Goal: Task Accomplishment & Management: Complete application form

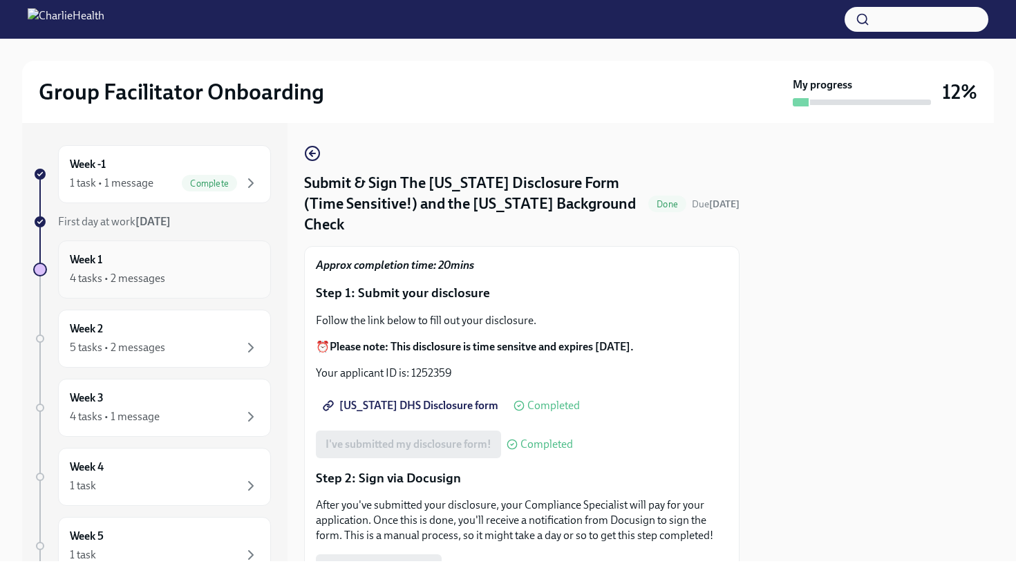
click at [219, 247] on div "Week 1 4 tasks • 2 messages" at bounding box center [164, 269] width 213 height 58
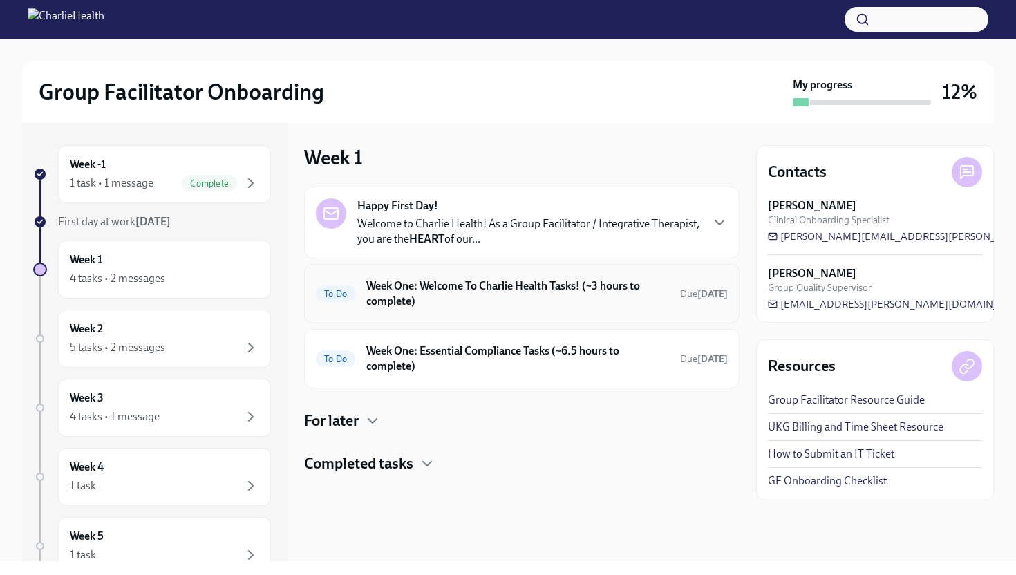
click at [446, 295] on h6 "Week One: Welcome To Charlie Health Tasks! (~3 hours to complete)" at bounding box center [517, 293] width 303 height 30
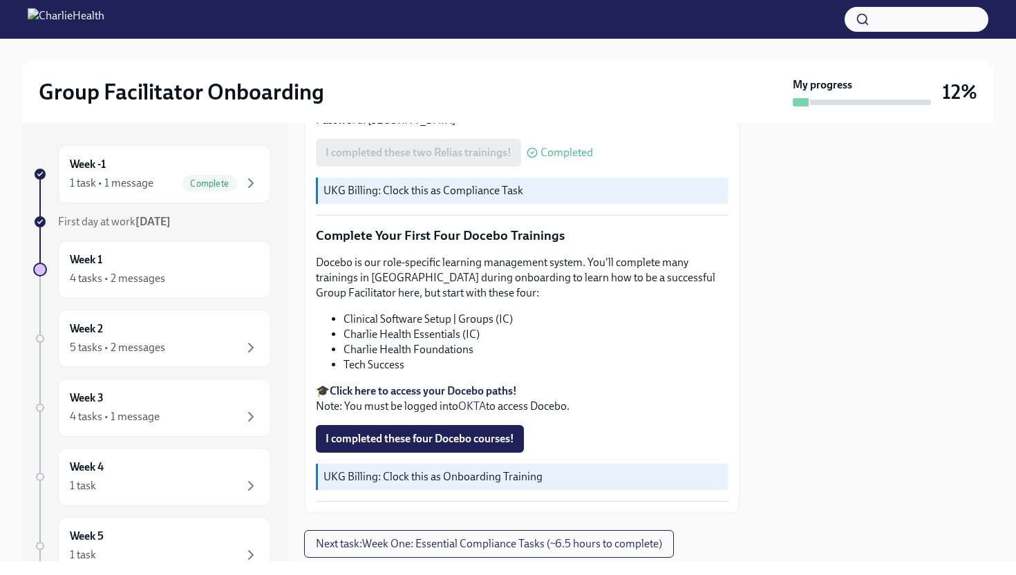
scroll to position [1734, 0]
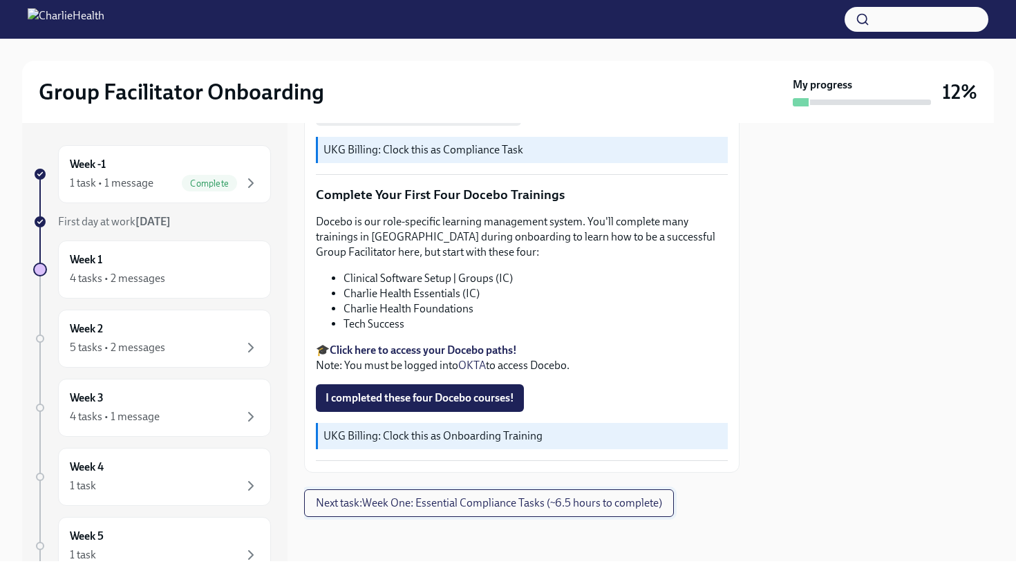
click at [379, 498] on span "Next task : Week One: Essential Compliance Tasks (~6.5 hours to complete)" at bounding box center [489, 503] width 346 height 14
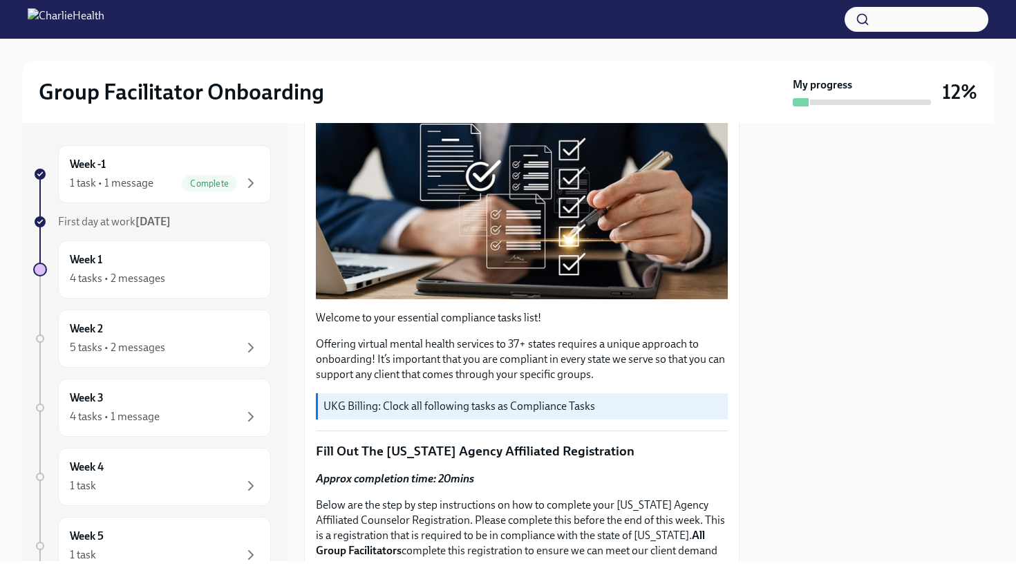
scroll to position [215, 0]
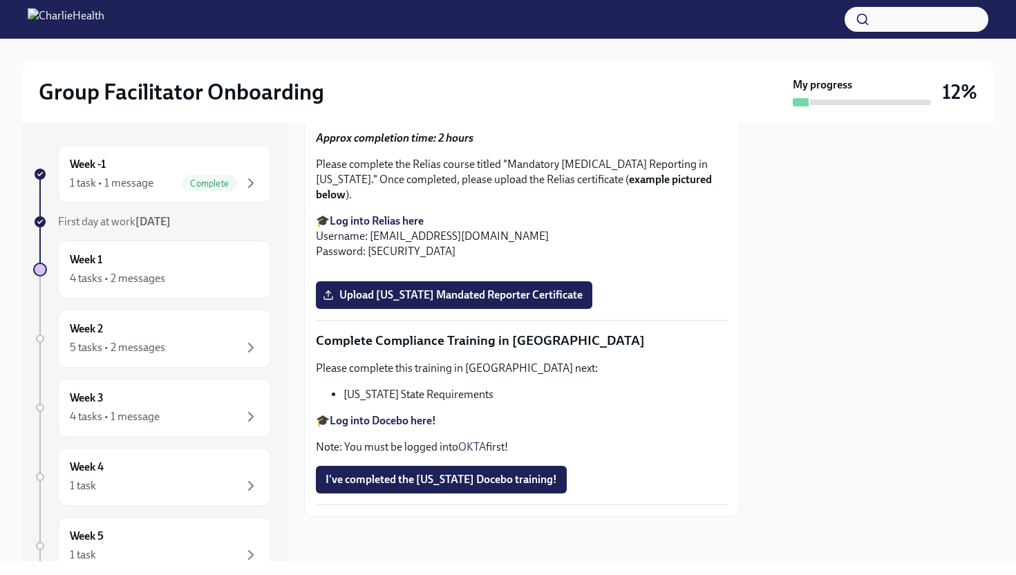
scroll to position [2946, 0]
click at [499, 488] on button "I've completed the [US_STATE] Docebo training!" at bounding box center [441, 480] width 251 height 28
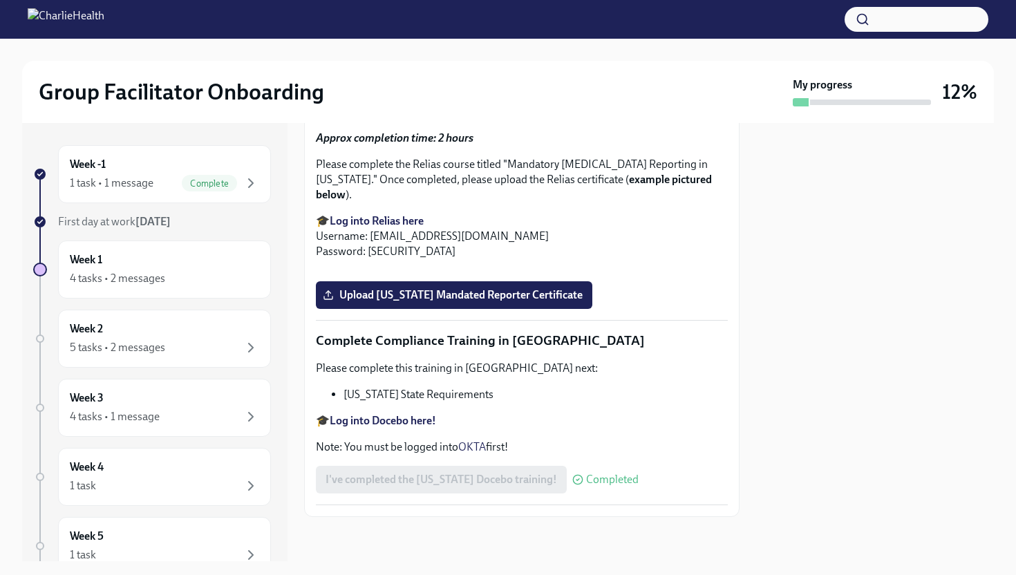
click at [596, 482] on span "Completed" at bounding box center [612, 479] width 53 height 11
click at [187, 410] on div "4 tasks • 1 message" at bounding box center [164, 416] width 189 height 17
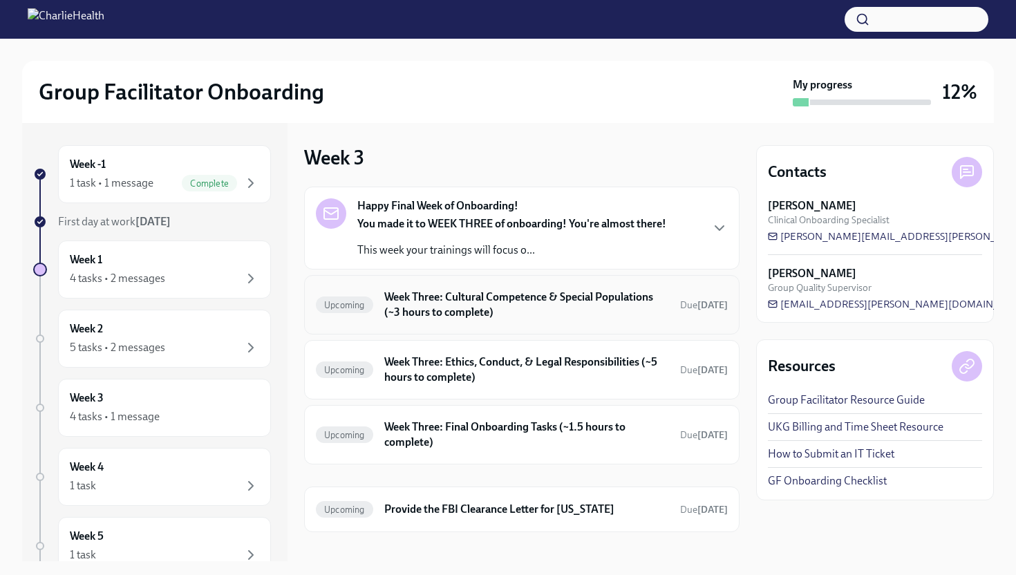
click at [428, 315] on h6 "Week Three: Cultural Competence & Special Populations (~3 hours to complete)" at bounding box center [526, 305] width 285 height 30
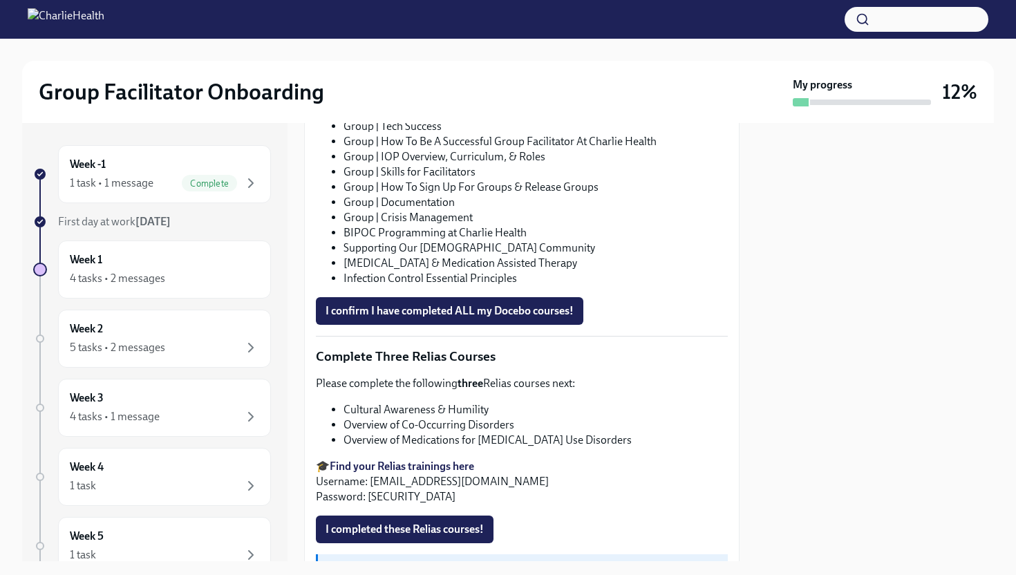
scroll to position [1019, 0]
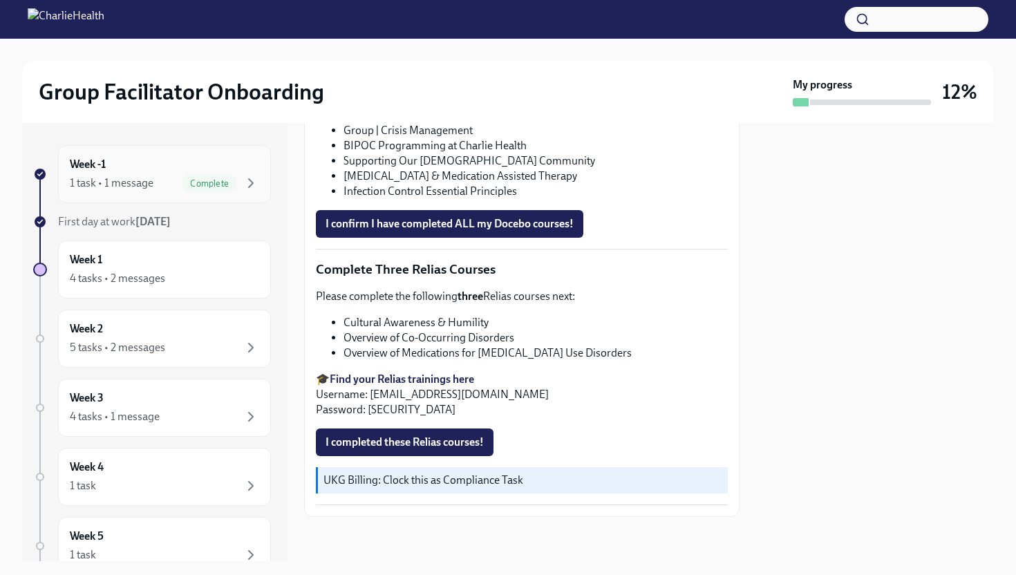
click at [210, 188] on span "Complete" at bounding box center [209, 183] width 55 height 10
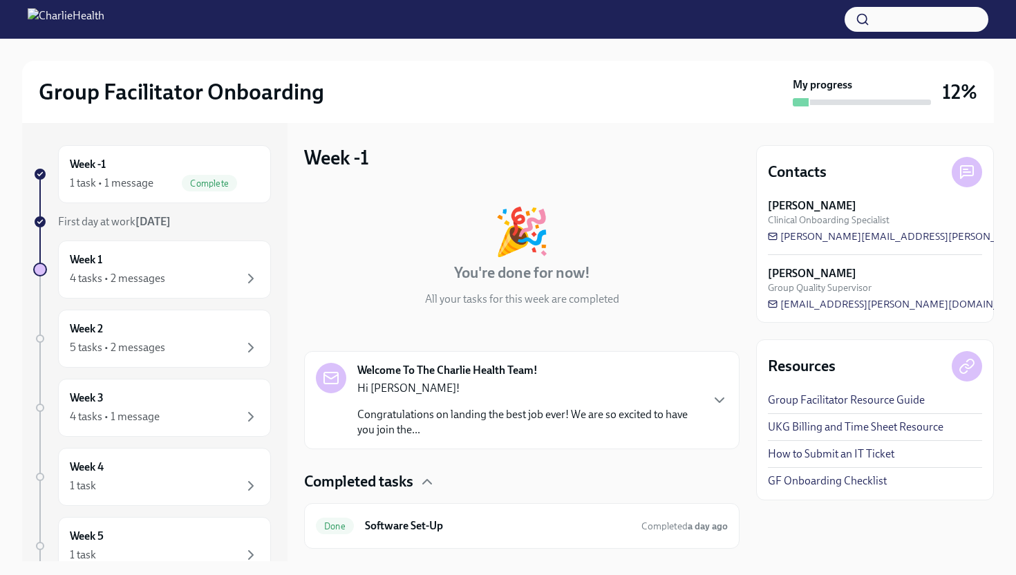
scroll to position [32, 0]
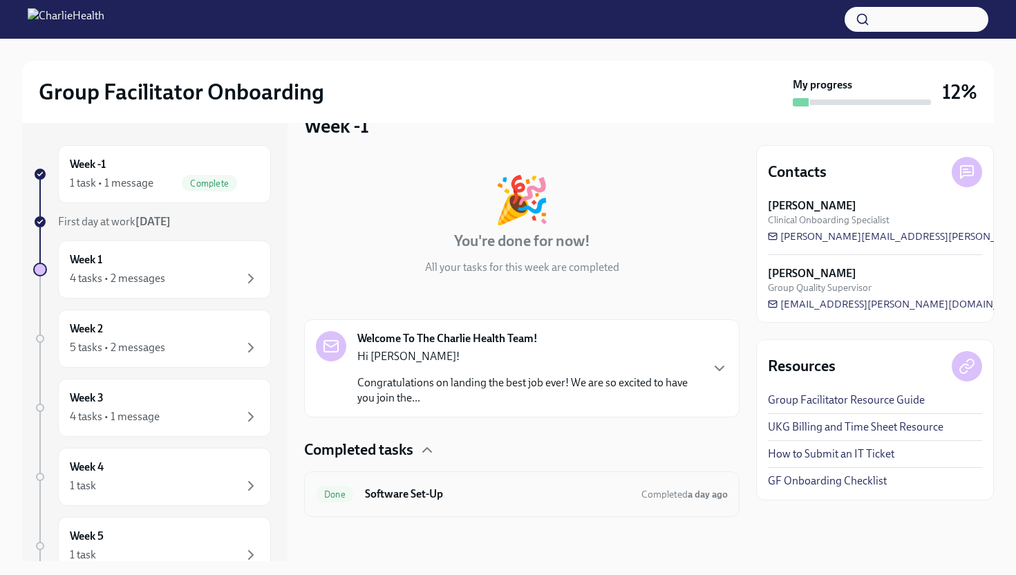
click at [481, 507] on div "Done Software Set-Up Completed a day ago" at bounding box center [521, 494] width 435 height 46
click at [415, 379] on p "Congratulations on landing the best job ever! We are so excited to have you joi…" at bounding box center [528, 390] width 343 height 30
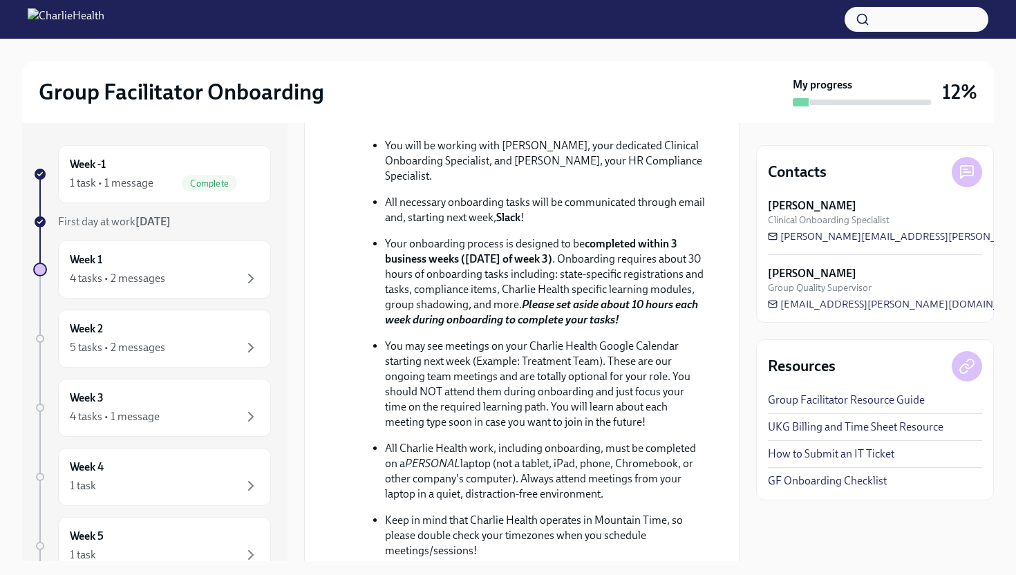
scroll to position [795, 0]
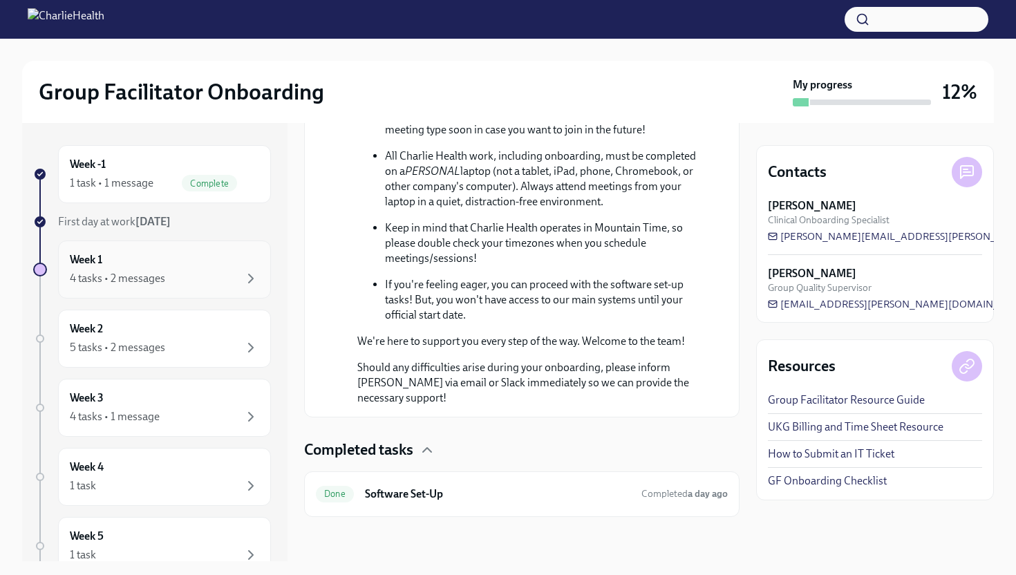
click at [207, 247] on div "Week 1 4 tasks • 2 messages" at bounding box center [164, 269] width 213 height 58
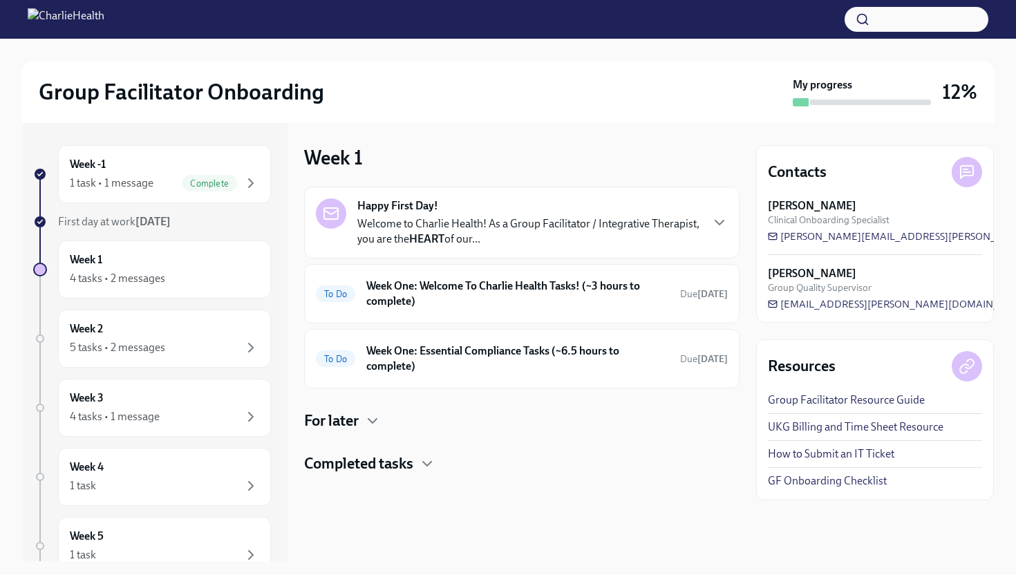
click at [453, 237] on p "Welcome to Charlie Health! As a Group Facilitator / Integrative Therapist, you …" at bounding box center [528, 231] width 343 height 30
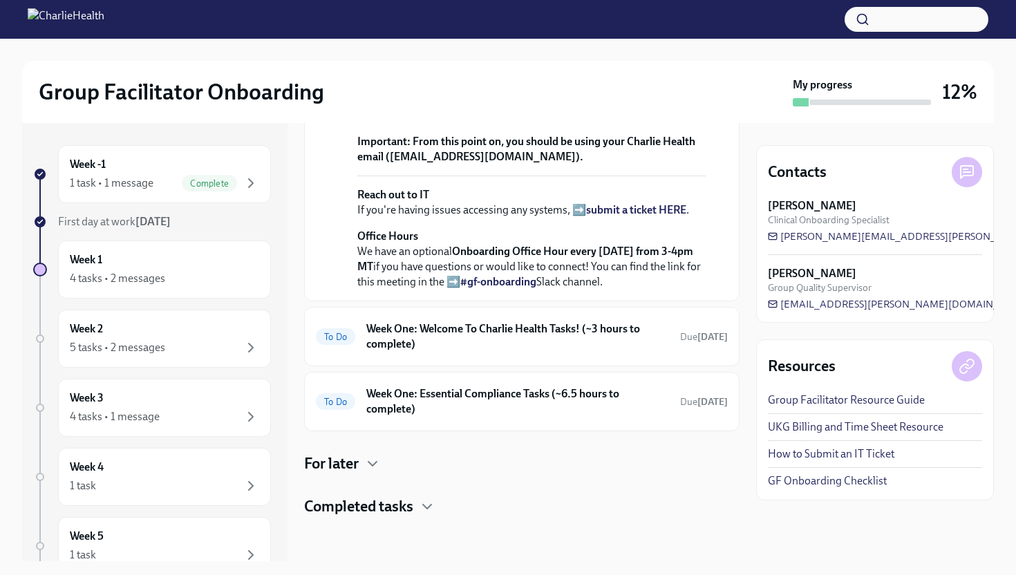
scroll to position [569, 0]
click at [464, 339] on h6 "Week One: Welcome To Charlie Health Tasks! (~3 hours to complete)" at bounding box center [517, 336] width 303 height 30
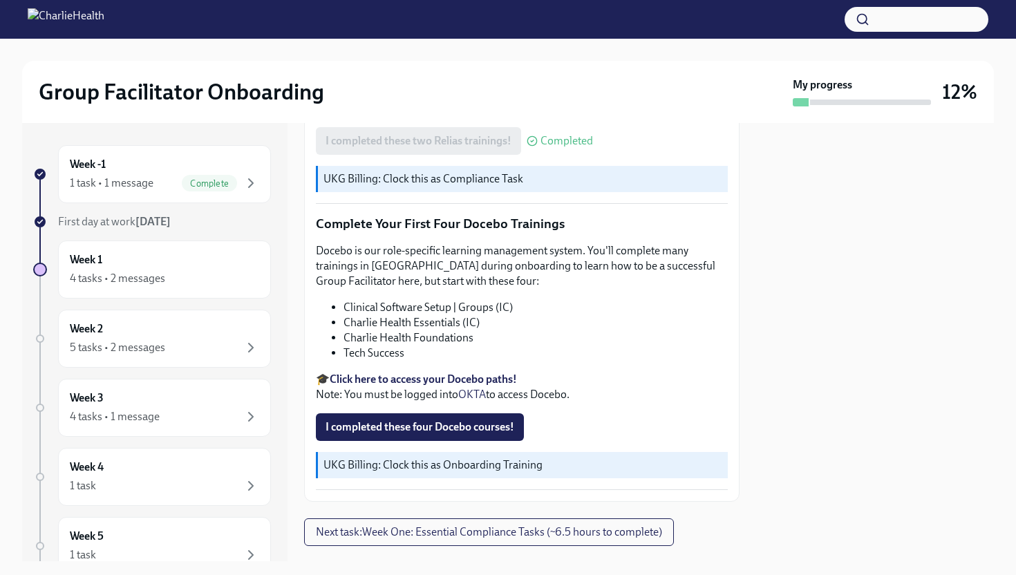
scroll to position [1734, 0]
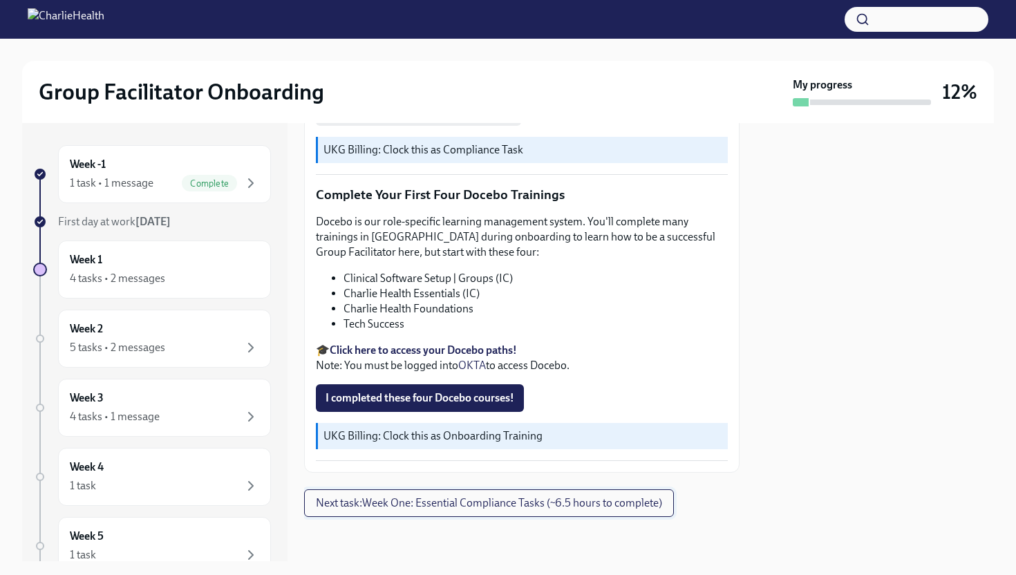
click at [548, 504] on span "Next task : Week One: Essential Compliance Tasks (~6.5 hours to complete)" at bounding box center [489, 503] width 346 height 14
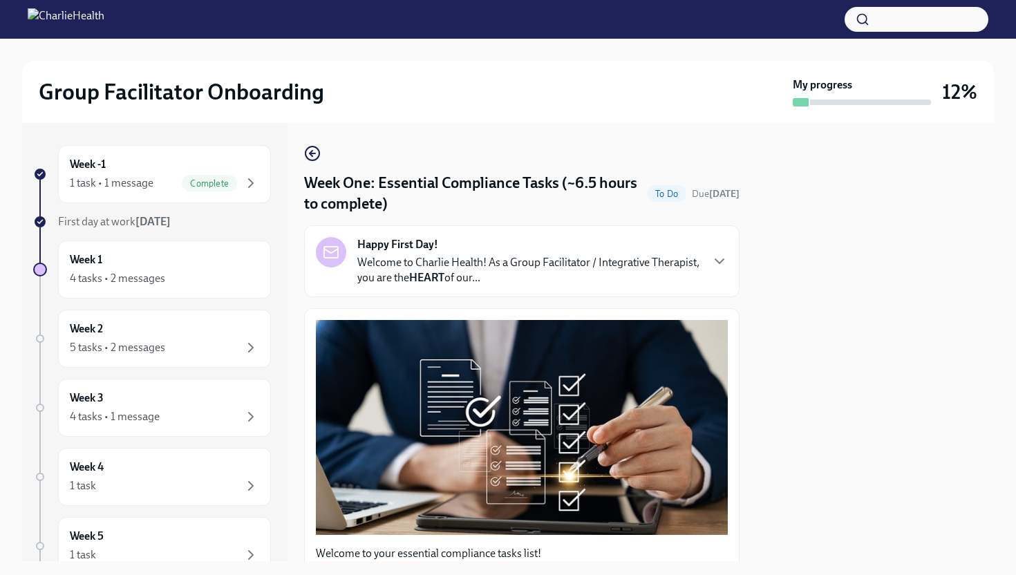
click at [486, 265] on p "Welcome to Charlie Health! As a Group Facilitator / Integrative Therapist, you …" at bounding box center [528, 270] width 343 height 30
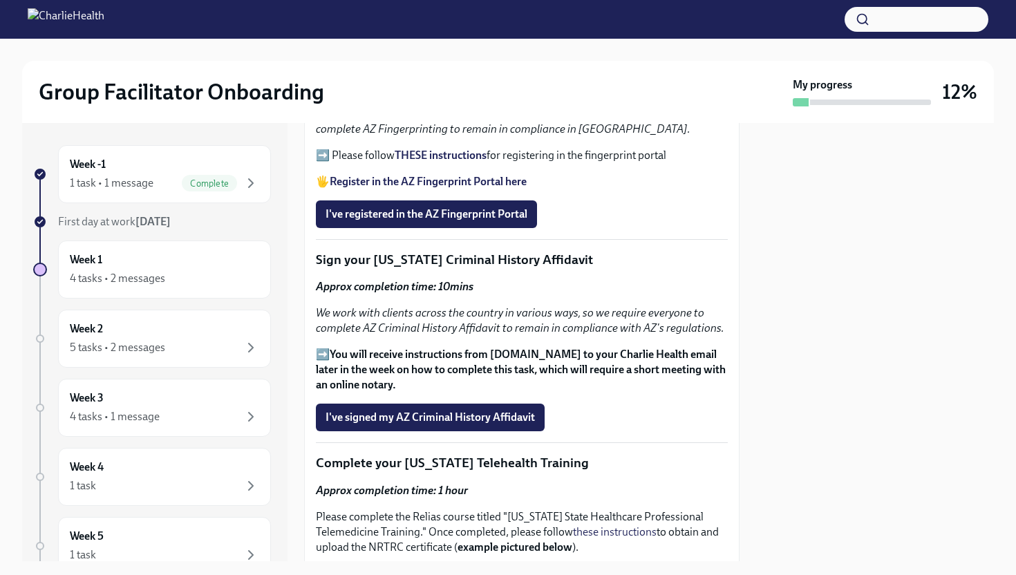
scroll to position [2153, 0]
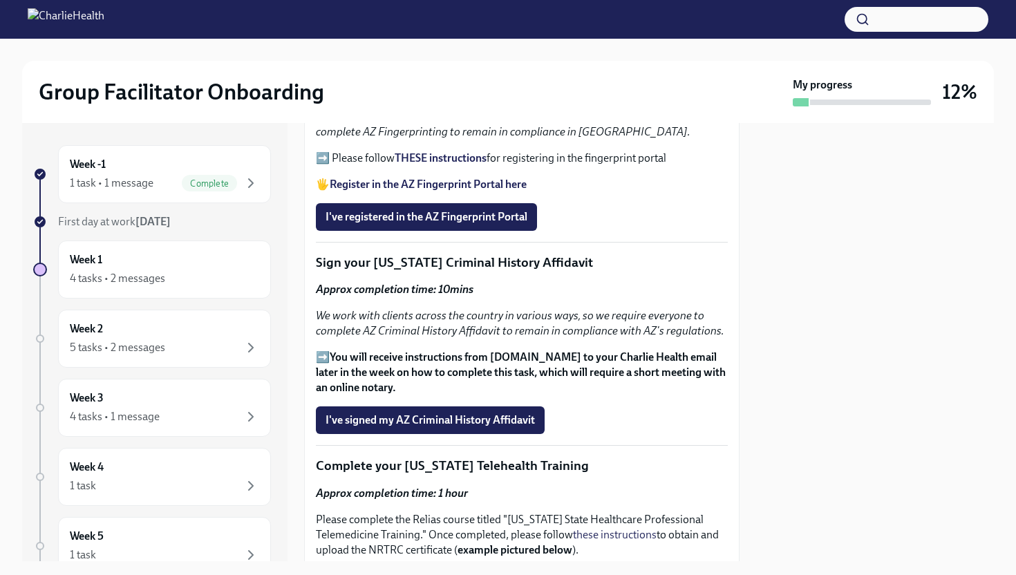
click at [457, 164] on strong "THESE instructions" at bounding box center [441, 157] width 92 height 13
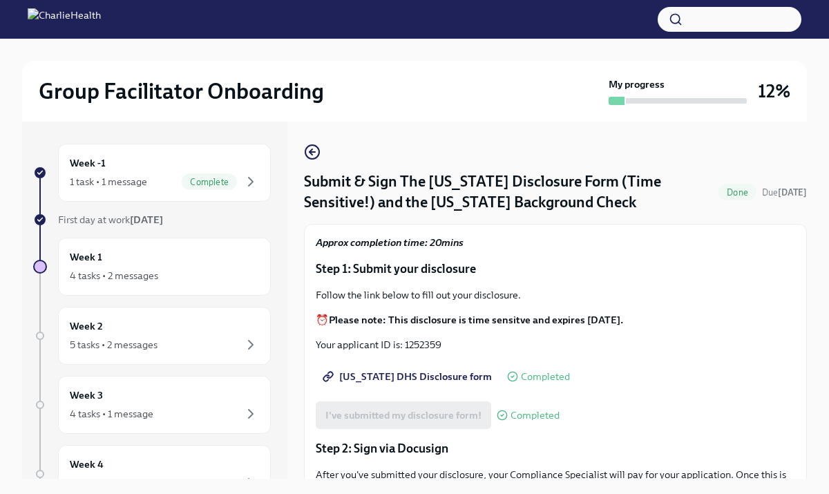
click at [377, 381] on span "Utah DHS Disclosure form" at bounding box center [408, 377] width 167 height 14
